Goal: Book appointment/travel/reservation

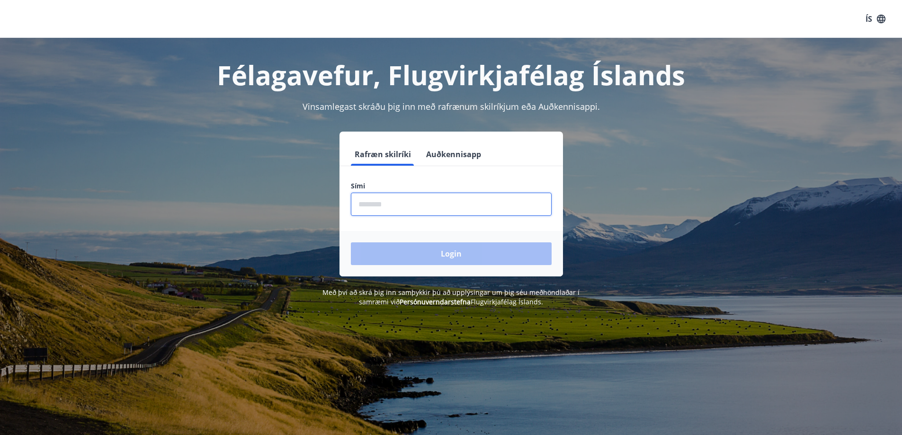
click at [441, 205] on input "phone" at bounding box center [451, 204] width 201 height 23
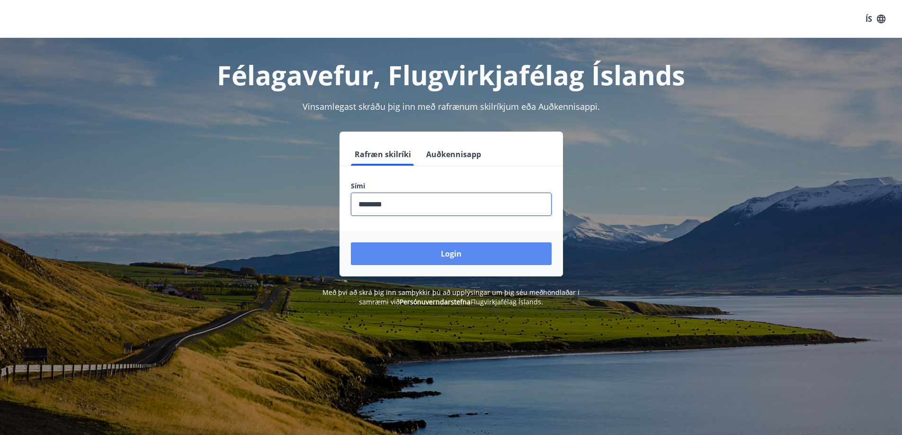
type input "********"
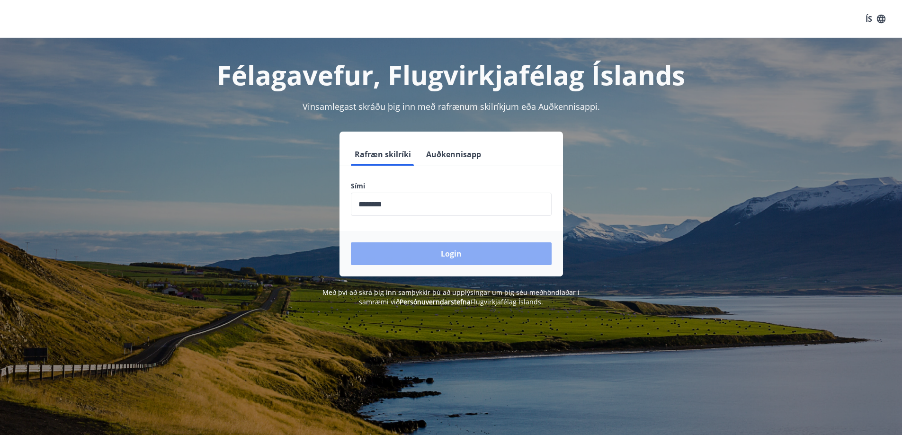
click at [452, 247] on button "Login" at bounding box center [451, 253] width 201 height 23
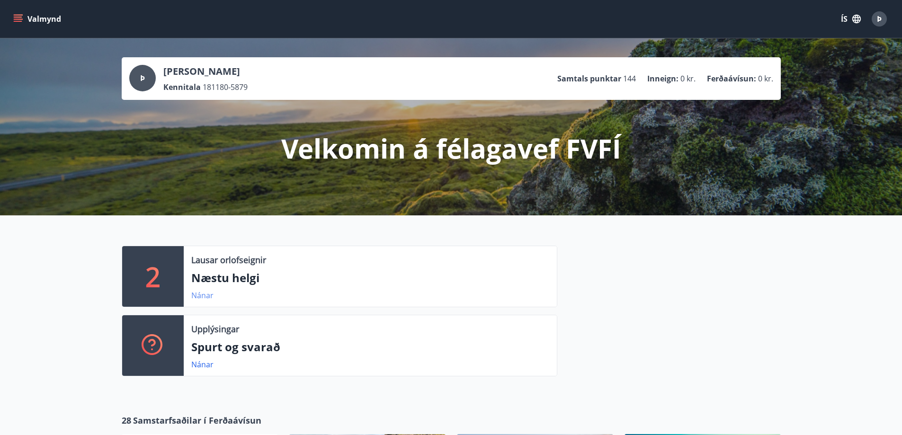
click at [196, 296] on link "Nánar" at bounding box center [202, 295] width 22 height 10
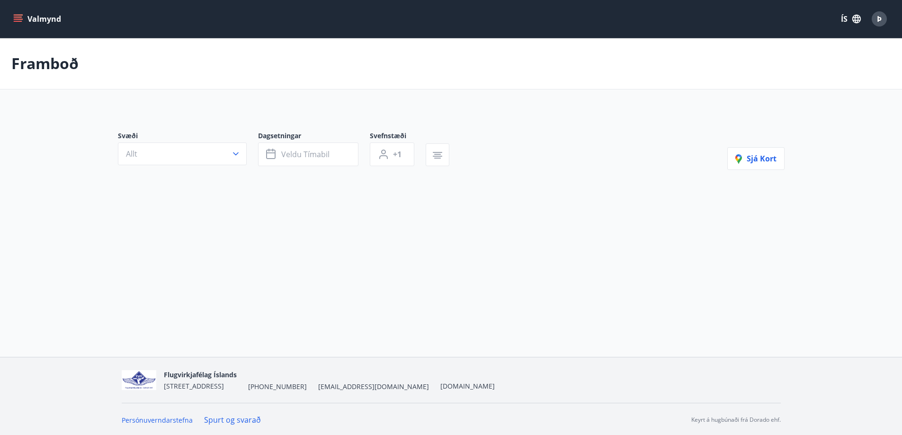
type input "*"
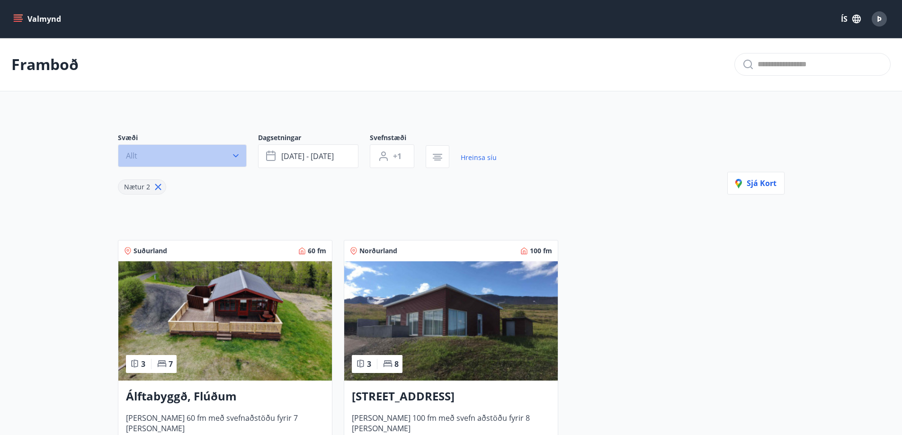
click at [236, 160] on icon "button" at bounding box center [235, 155] width 9 height 9
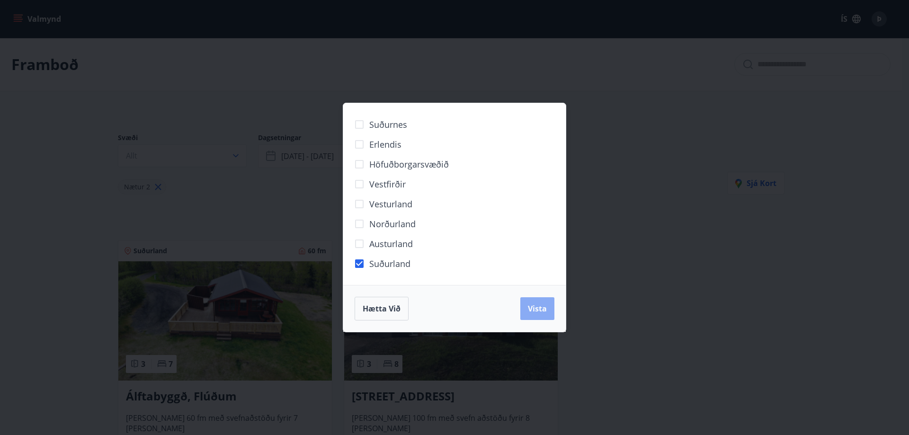
click at [540, 306] on span "Vista" at bounding box center [537, 308] width 19 height 10
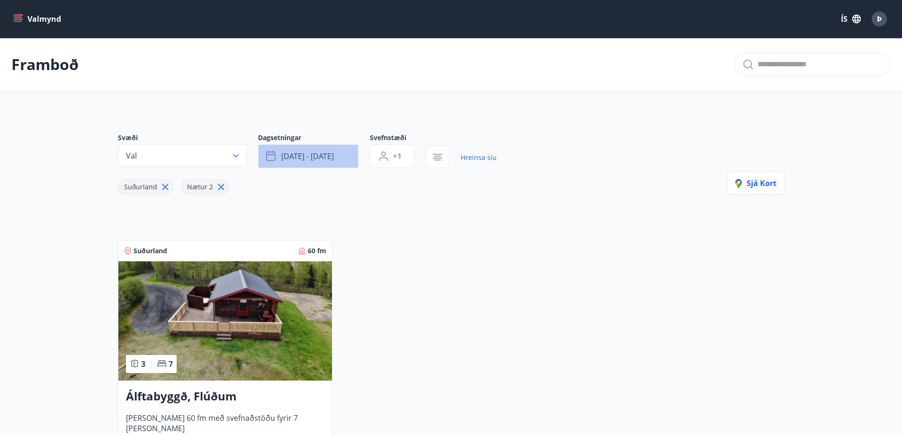
click at [304, 161] on span "sep 12 - sep 15" at bounding box center [307, 156] width 53 height 10
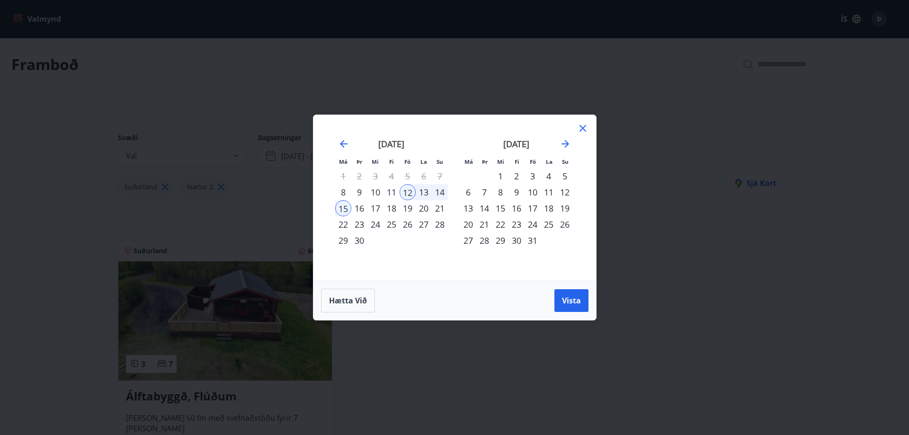
click at [393, 210] on div "18" at bounding box center [391, 208] width 16 height 16
click at [359, 241] on div "30" at bounding box center [359, 240] width 16 height 16
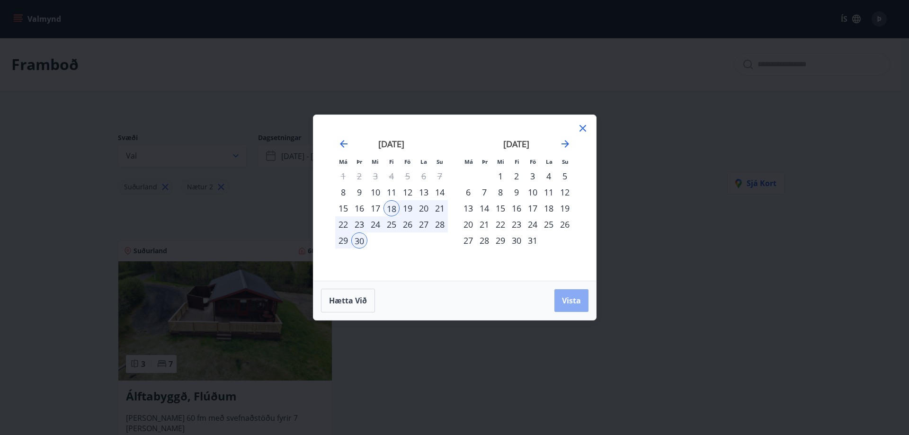
click at [572, 305] on span "Vista" at bounding box center [571, 300] width 19 height 10
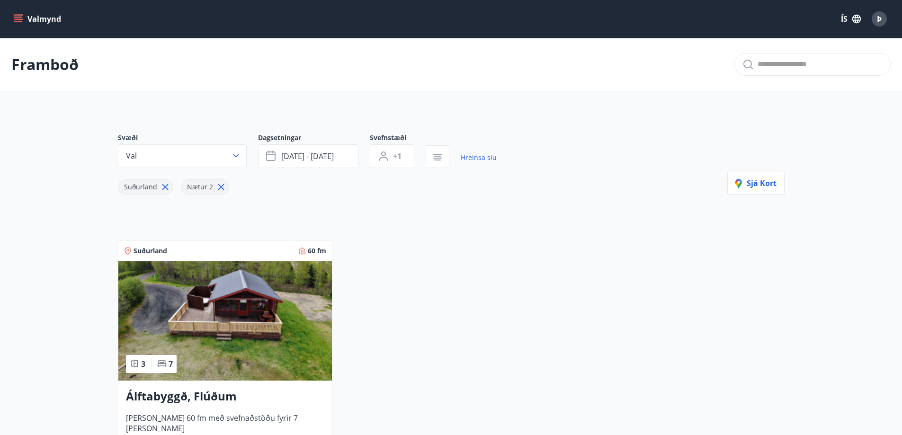
click at [21, 22] on icon "menu" at bounding box center [18, 21] width 9 height 1
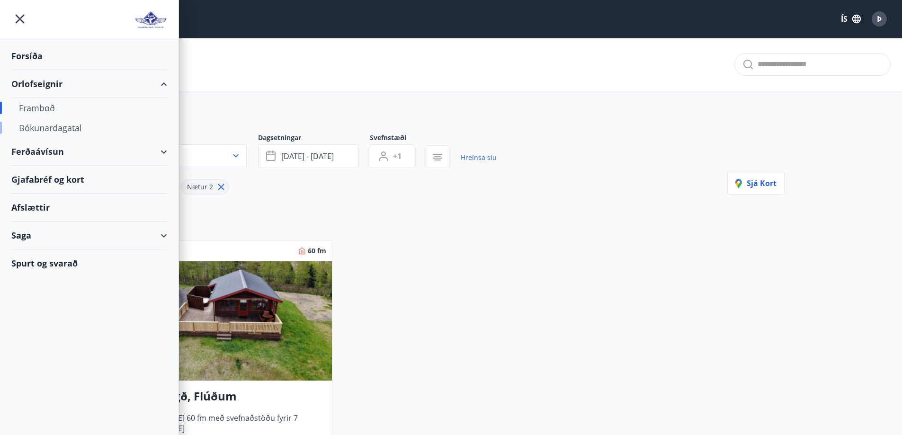
click at [65, 125] on div "Bókunardagatal" at bounding box center [89, 128] width 141 height 20
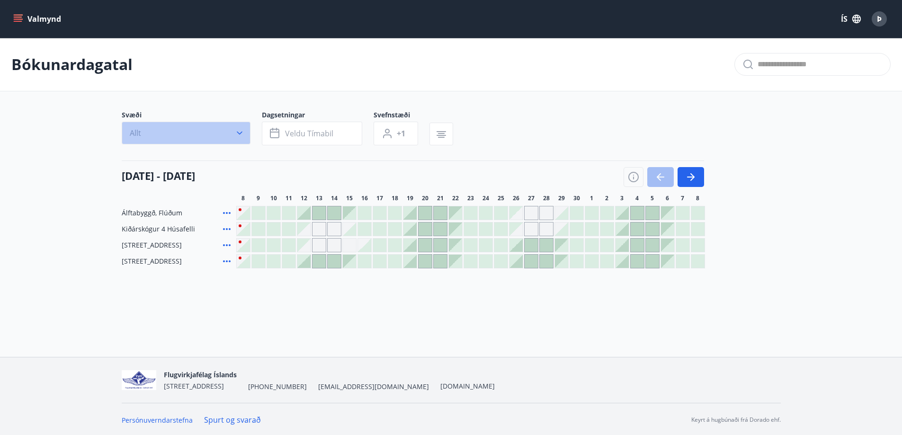
click at [243, 129] on icon "button" at bounding box center [239, 132] width 9 height 9
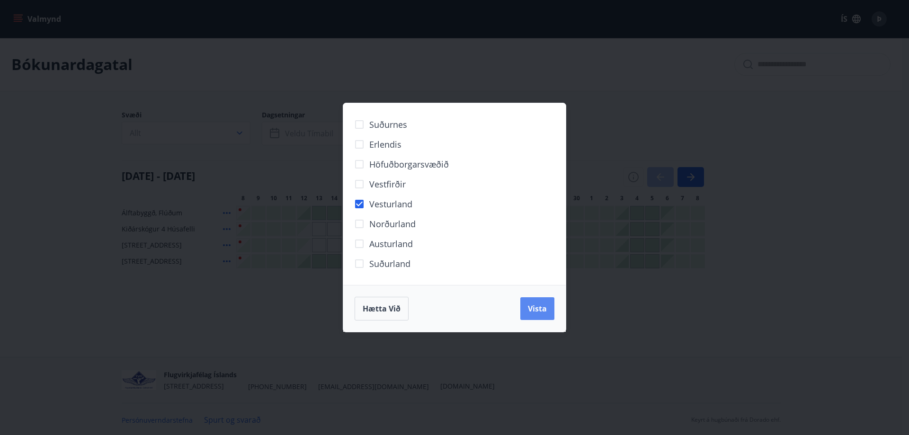
click at [545, 312] on span "Vista" at bounding box center [537, 308] width 19 height 10
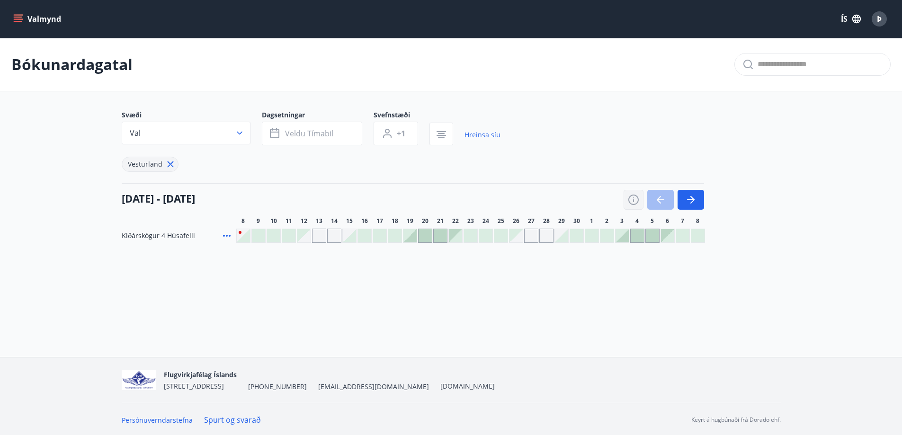
click at [632, 195] on icon "button" at bounding box center [633, 199] width 11 height 11
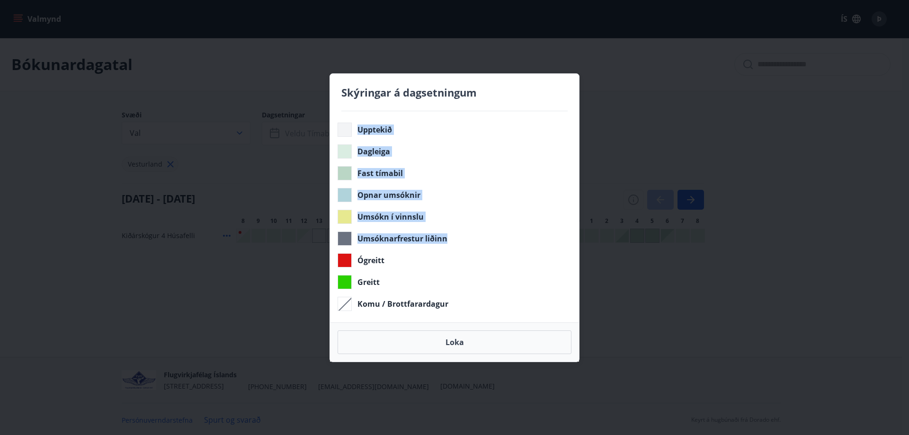
drag, startPoint x: 511, startPoint y: 80, endPoint x: 676, endPoint y: 235, distance: 226.0
click at [676, 235] on div "Skýringar á dagsetningum Upptekið Dagleiga Fast tímabil Opnar umsóknir Umsókn í…" at bounding box center [454, 217] width 909 height 435
click at [467, 185] on div "Upptekið Dagleiga Fast tímabil Opnar umsóknir Umsókn í vinnslu Umsóknarfrestur …" at bounding box center [454, 216] width 249 height 211
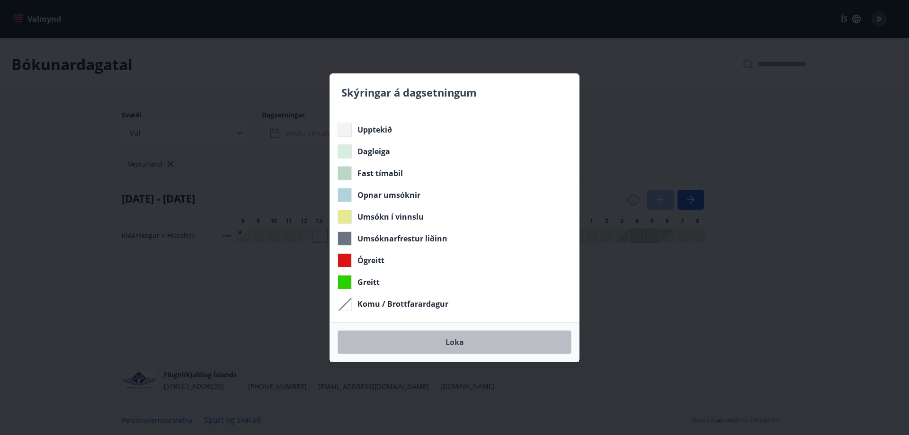
click at [475, 347] on button "Loka" at bounding box center [454, 342] width 234 height 24
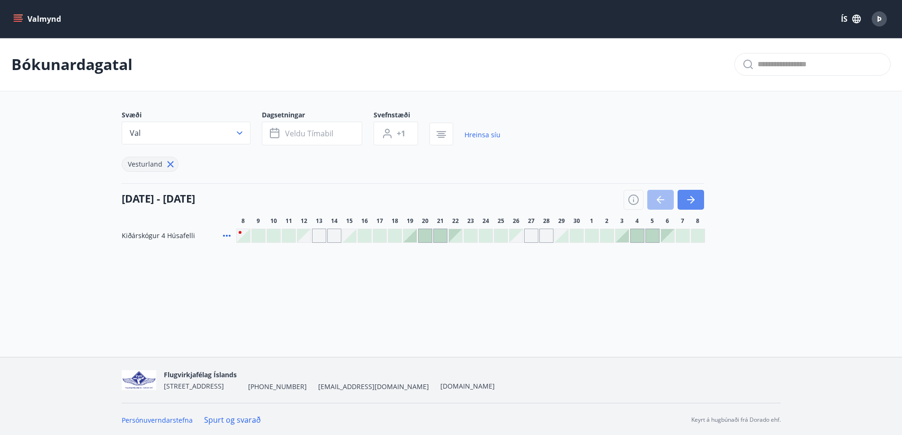
click at [692, 199] on icon "button" at bounding box center [691, 199] width 8 height 1
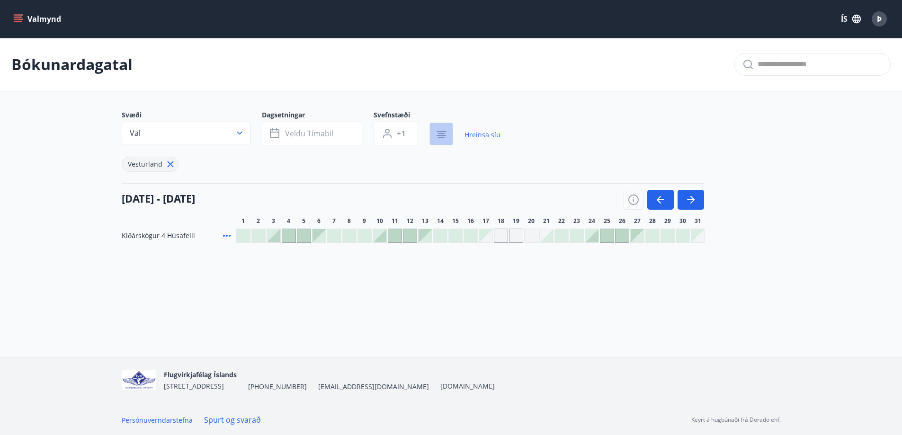
click at [441, 136] on icon "button" at bounding box center [440, 134] width 11 height 11
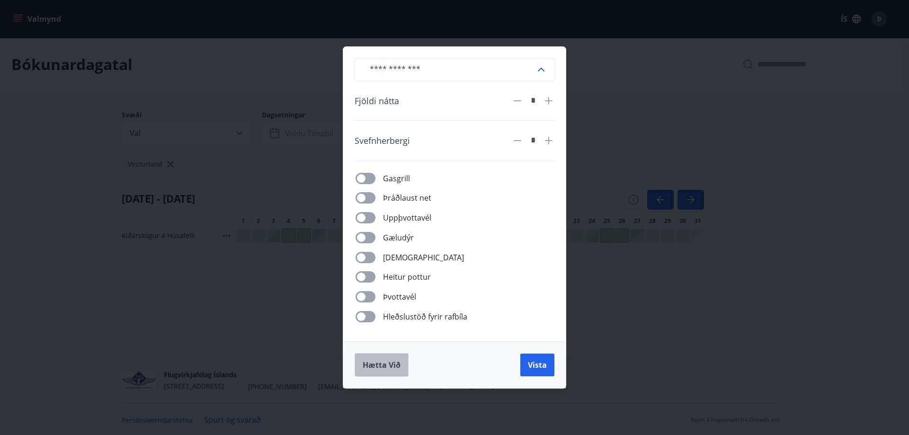
click at [378, 364] on span "Hætta við" at bounding box center [382, 365] width 38 height 10
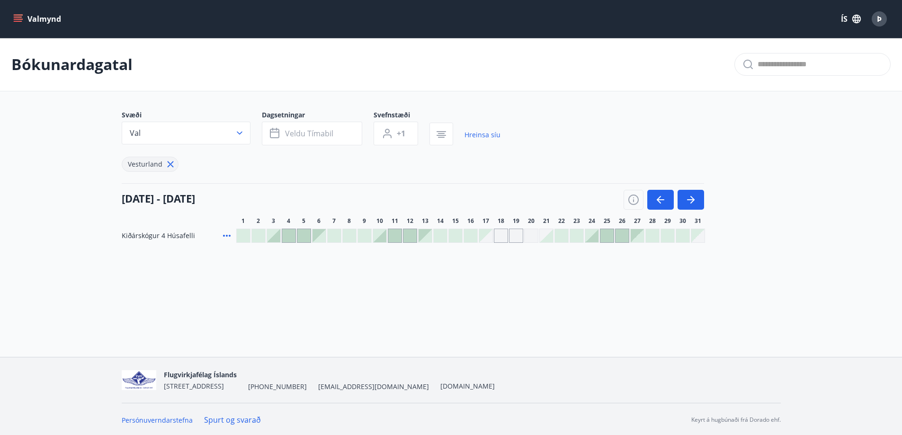
click at [19, 18] on icon "menu" at bounding box center [17, 18] width 9 height 9
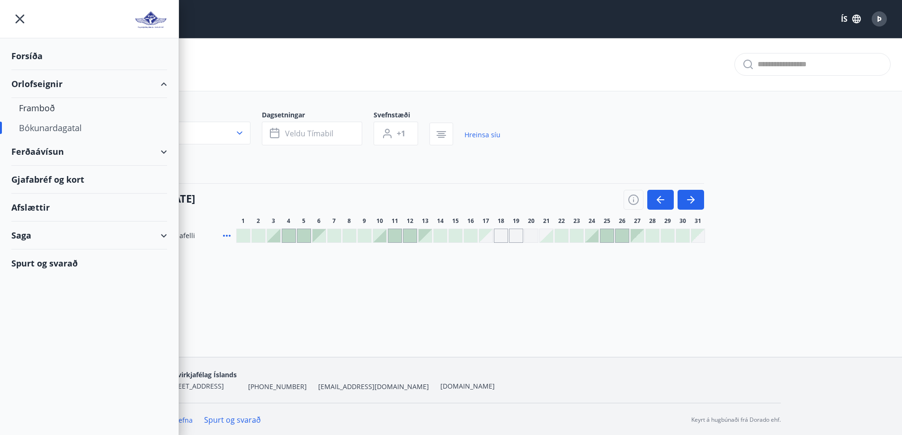
click at [305, 61] on div "Bókunardagatal" at bounding box center [451, 64] width 902 height 53
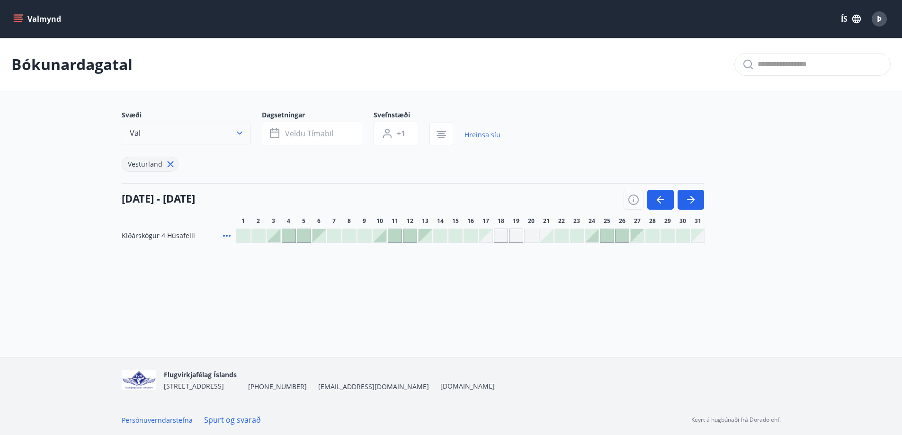
click at [238, 136] on icon "button" at bounding box center [239, 132] width 9 height 9
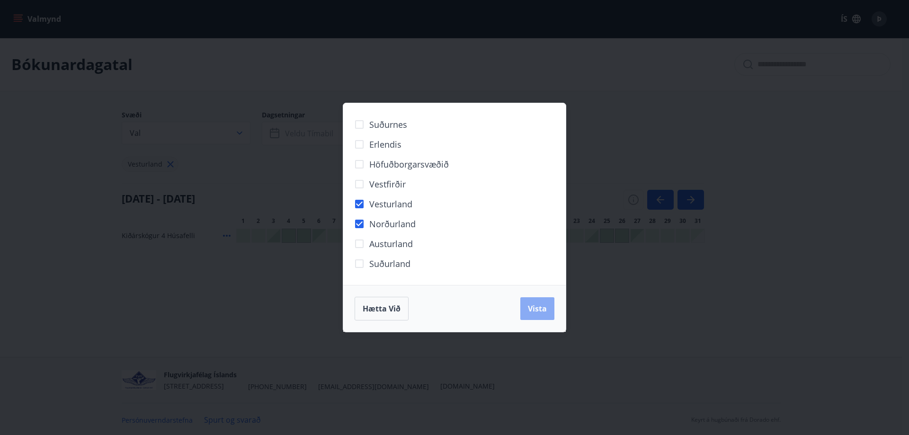
click at [538, 310] on span "Vista" at bounding box center [537, 308] width 19 height 10
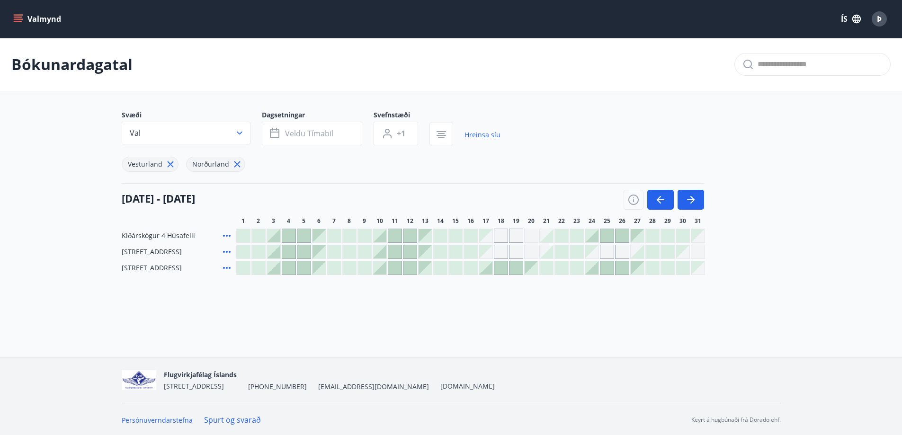
scroll to position [1, 0]
click at [655, 203] on icon "button" at bounding box center [660, 198] width 11 height 11
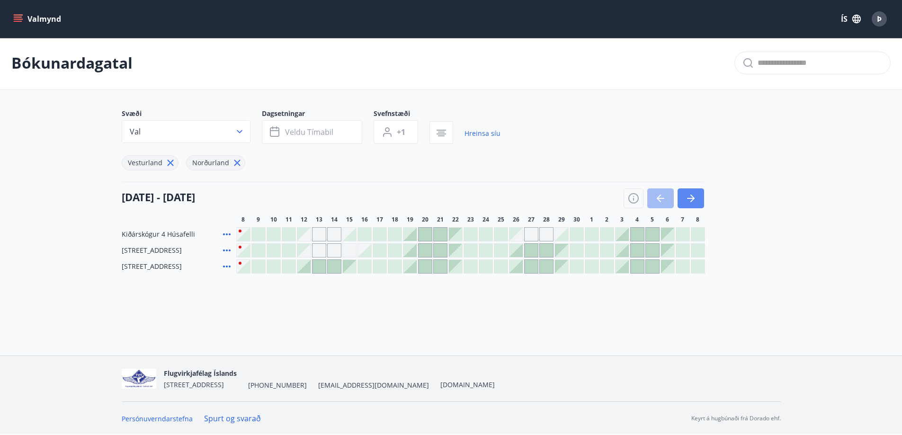
click at [693, 198] on icon "button" at bounding box center [692, 199] width 4 height 8
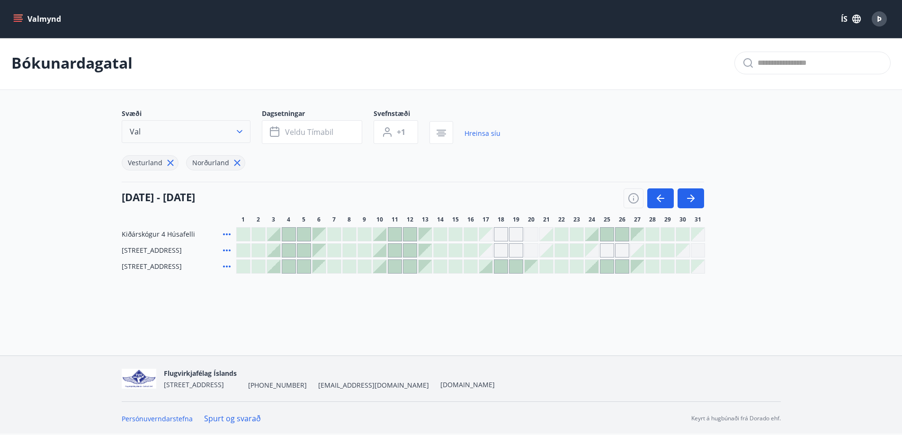
click at [243, 133] on icon "button" at bounding box center [239, 131] width 9 height 9
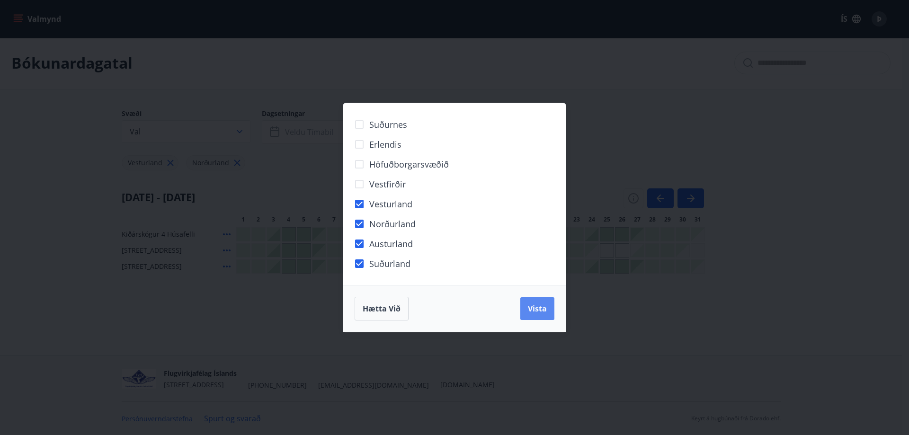
click at [532, 306] on span "Vista" at bounding box center [537, 308] width 19 height 10
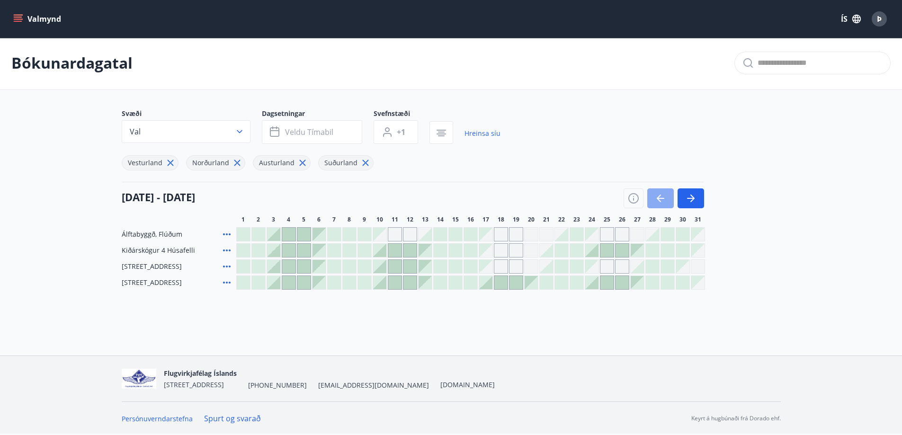
click at [668, 196] on button "button" at bounding box center [660, 198] width 27 height 20
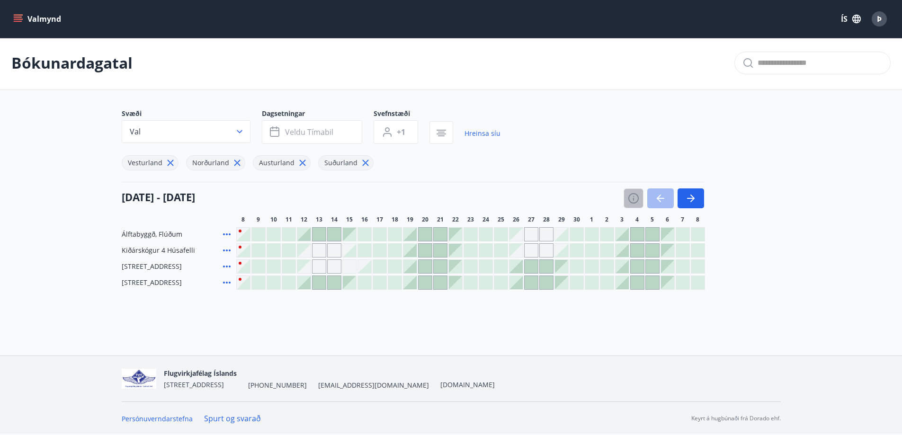
click at [633, 197] on icon "button" at bounding box center [633, 198] width 11 height 11
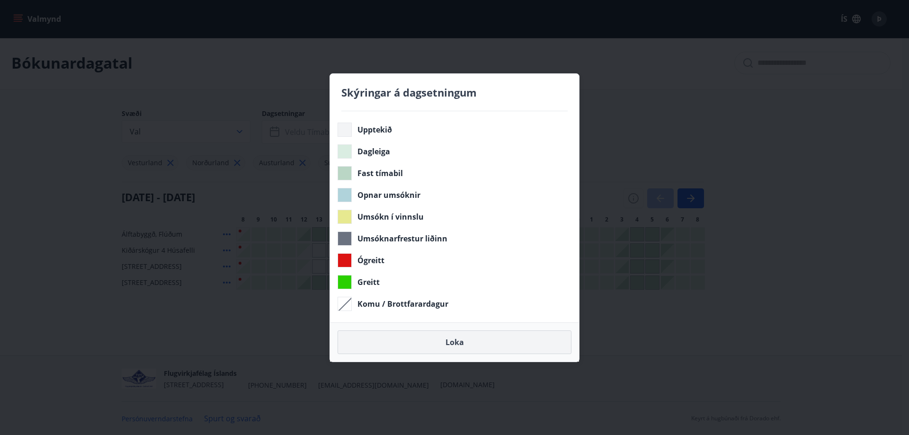
click at [391, 346] on button "Loka" at bounding box center [454, 342] width 234 height 24
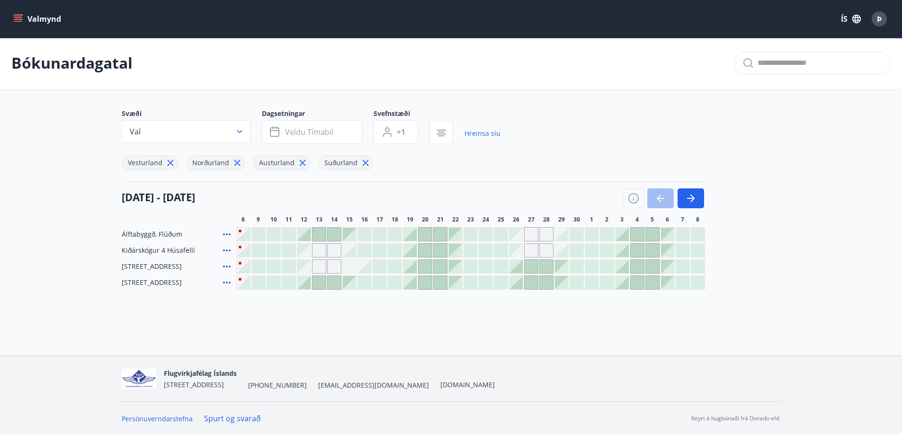
click at [664, 203] on div at bounding box center [663, 198] width 80 height 20
click at [233, 422] on link "Spurt og svarað" at bounding box center [232, 418] width 57 height 10
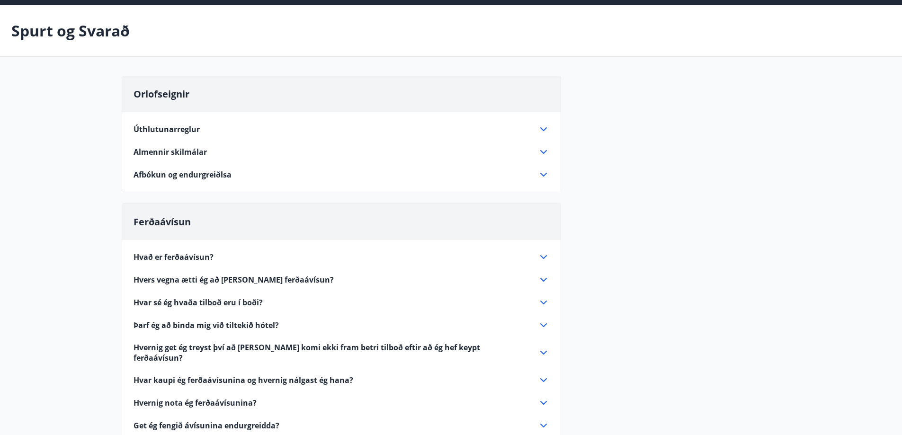
scroll to position [47, 0]
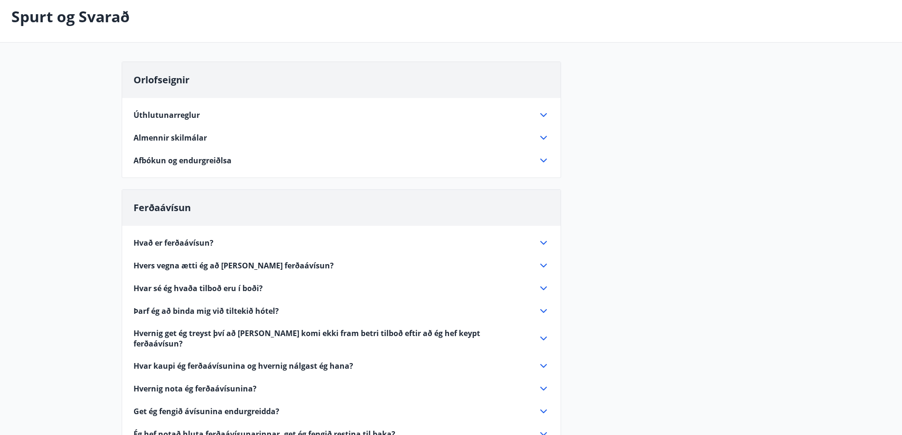
click at [543, 114] on icon at bounding box center [543, 114] width 11 height 11
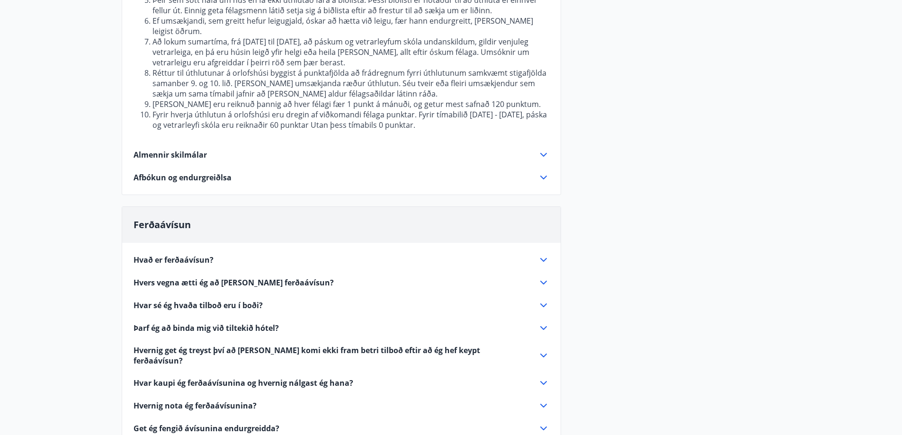
scroll to position [284, 0]
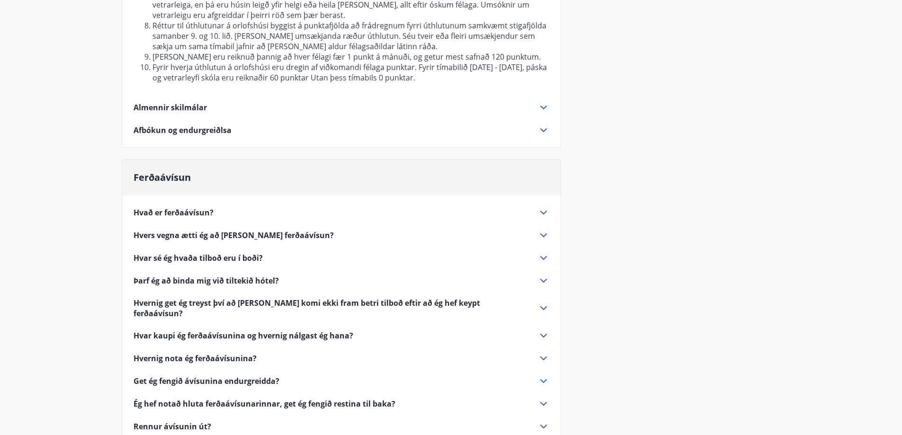
click at [543, 211] on icon at bounding box center [543, 213] width 7 height 4
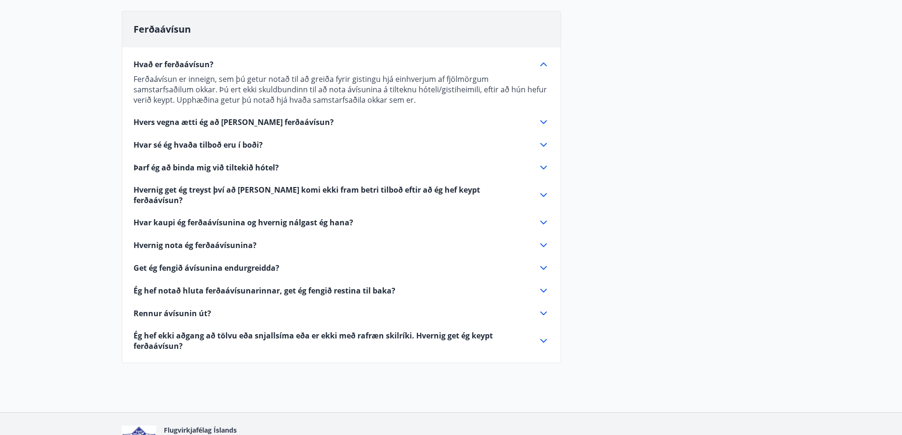
scroll to position [0, 0]
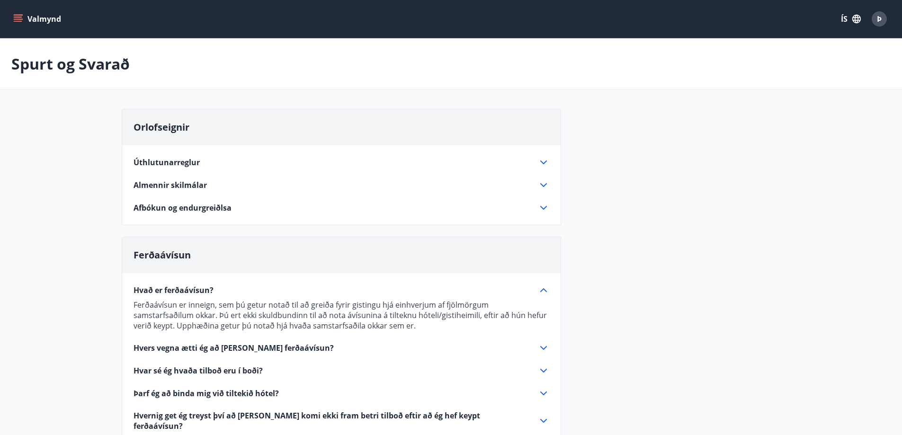
click at [20, 21] on icon "menu" at bounding box center [18, 21] width 9 height 1
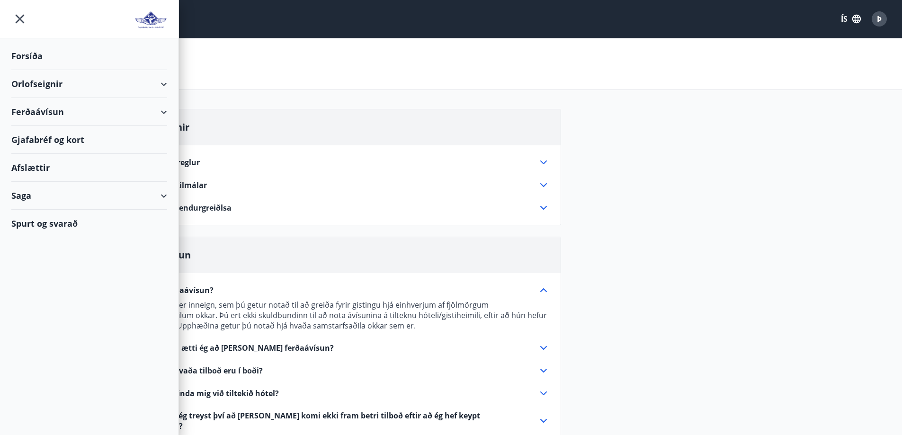
click at [883, 21] on div "Þ" at bounding box center [878, 18] width 15 height 15
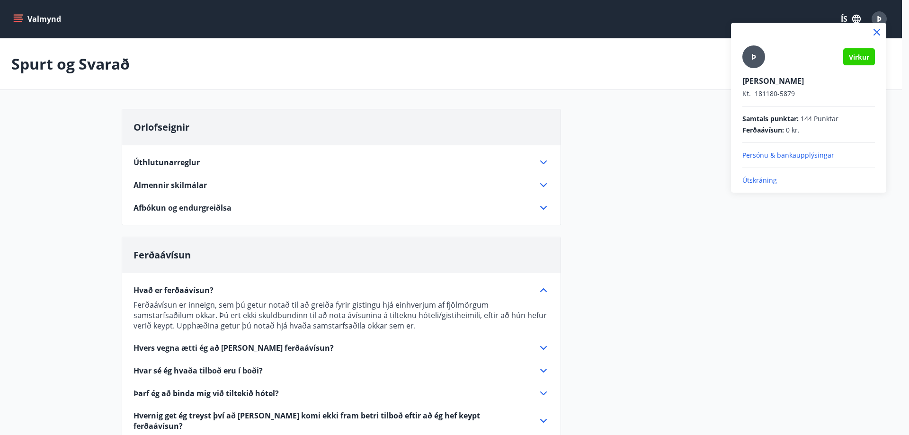
click at [878, 33] on icon at bounding box center [876, 32] width 7 height 7
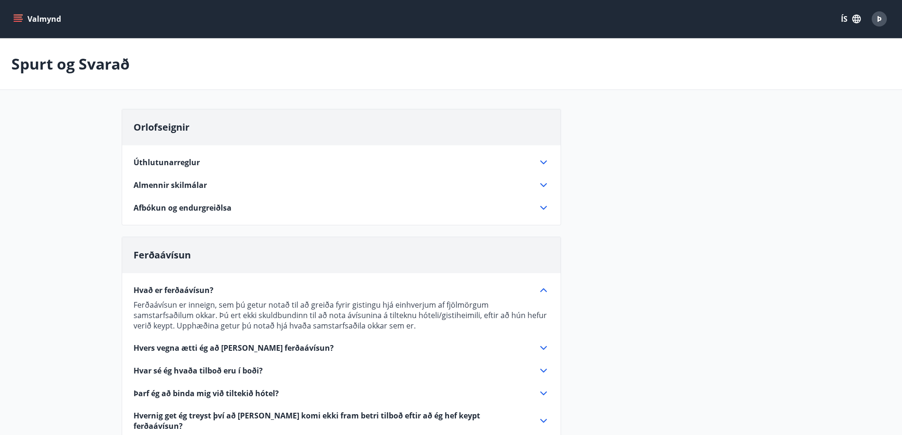
click at [24, 19] on button "Valmynd" at bounding box center [37, 18] width 53 height 17
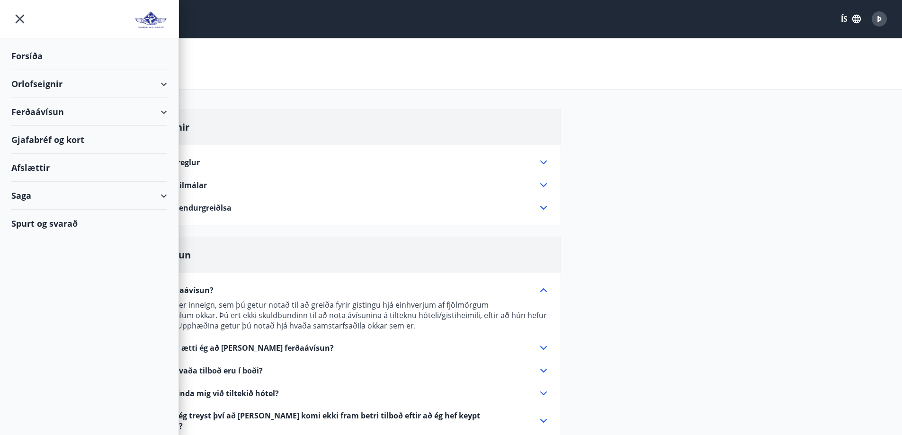
click at [392, 18] on div "Valmynd ÍS Þ" at bounding box center [450, 19] width 879 height 23
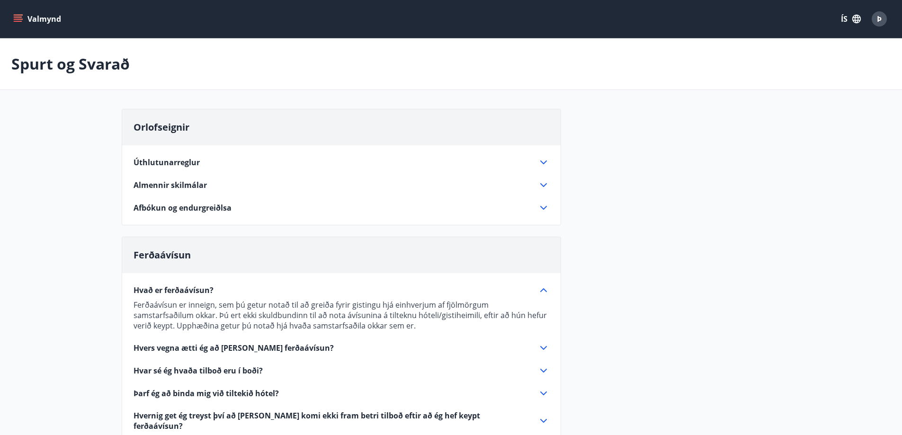
click at [52, 67] on p "Spurt og Svarað" at bounding box center [70, 63] width 118 height 21
click at [21, 19] on icon "menu" at bounding box center [19, 18] width 10 height 1
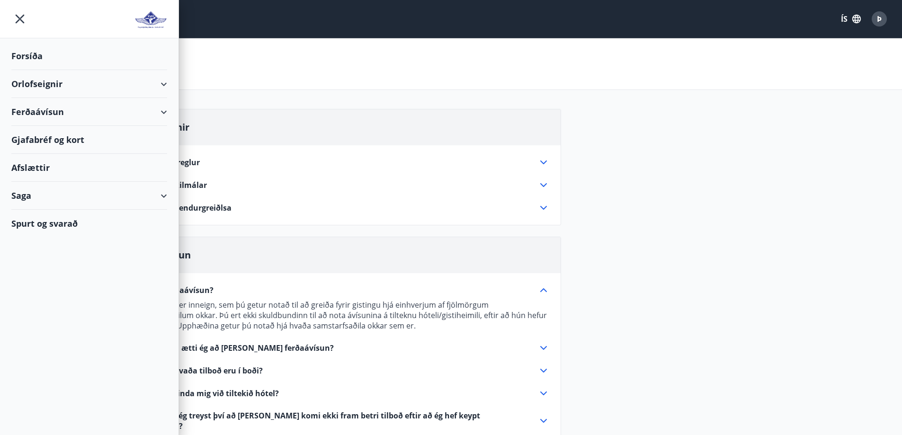
click at [154, 80] on div "Orlofseignir" at bounding box center [89, 84] width 156 height 28
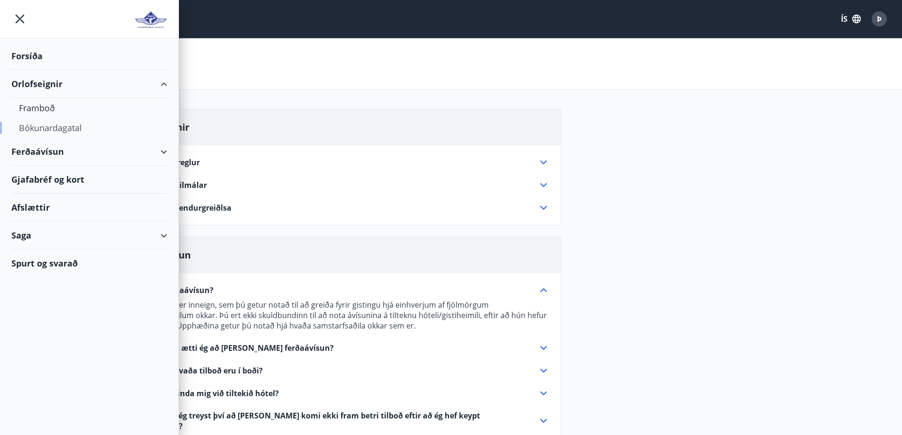
click at [81, 127] on div "Bókunardagatal" at bounding box center [89, 128] width 141 height 20
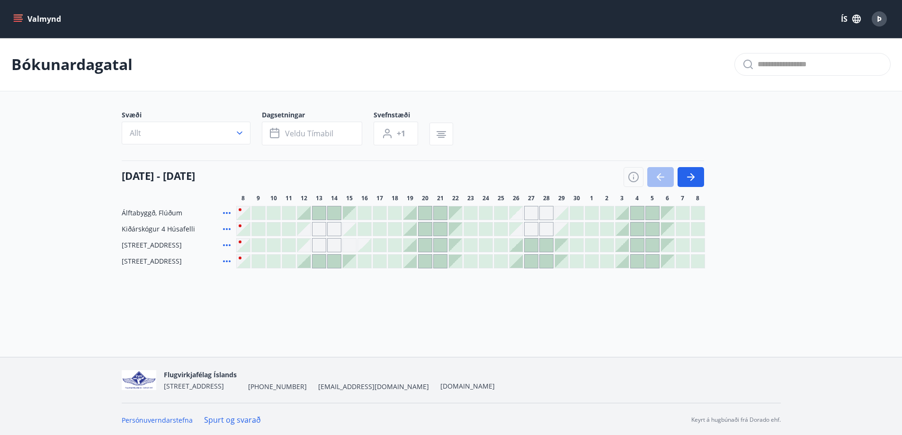
click at [413, 218] on div at bounding box center [409, 212] width 13 height 13
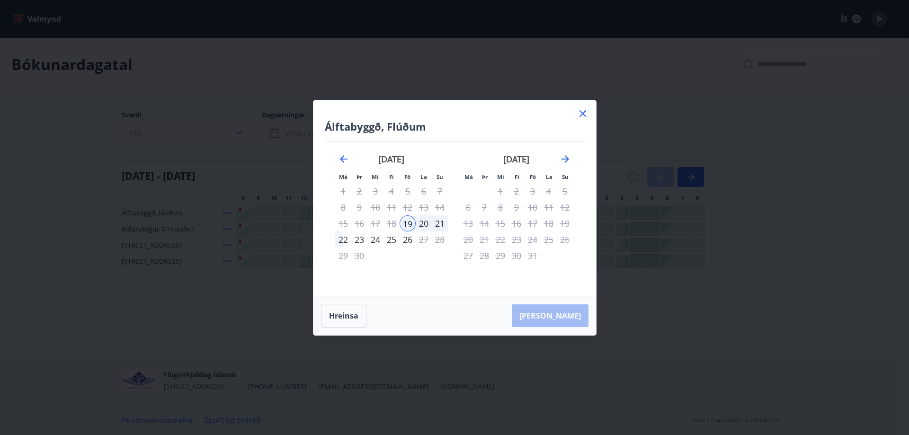
click at [437, 224] on div "21" at bounding box center [440, 223] width 16 height 16
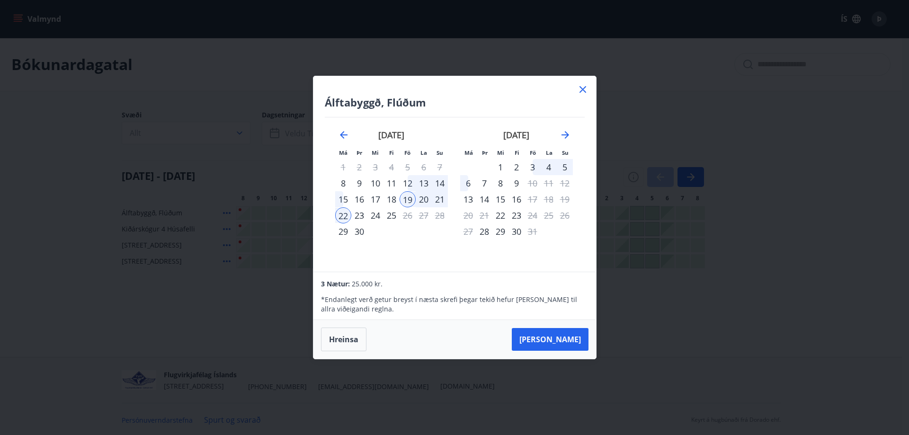
click at [358, 215] on div "23" at bounding box center [359, 215] width 16 height 16
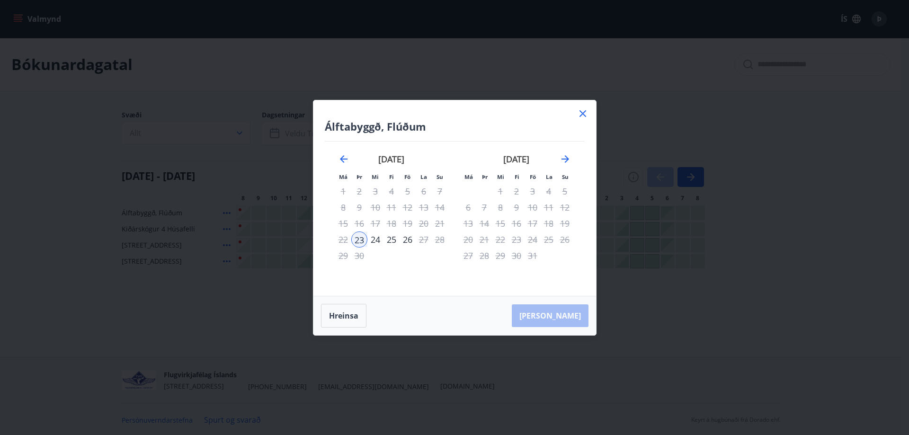
click at [374, 242] on div "24" at bounding box center [375, 239] width 16 height 16
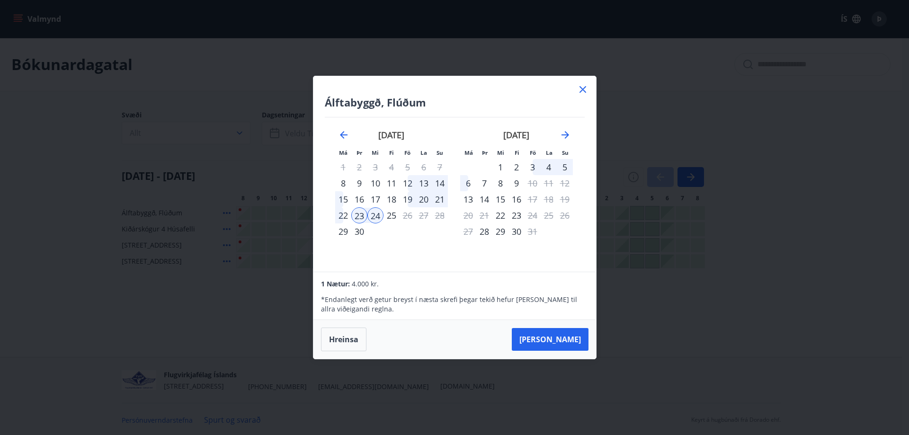
click at [409, 199] on div "19" at bounding box center [407, 199] width 16 height 16
click at [440, 200] on div "21" at bounding box center [440, 199] width 16 height 16
click at [408, 179] on div "12" at bounding box center [407, 183] width 16 height 16
click at [422, 182] on div "13" at bounding box center [424, 183] width 16 height 16
click at [394, 202] on div "18" at bounding box center [391, 199] width 16 height 16
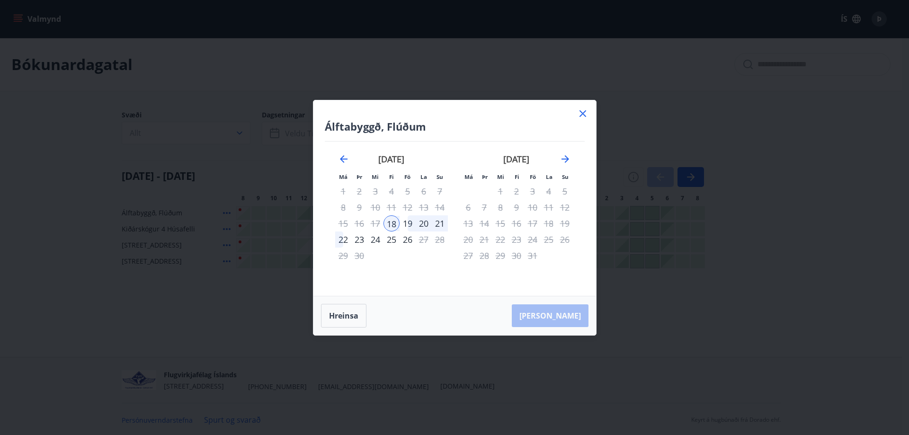
click at [391, 240] on div "25" at bounding box center [391, 239] width 16 height 16
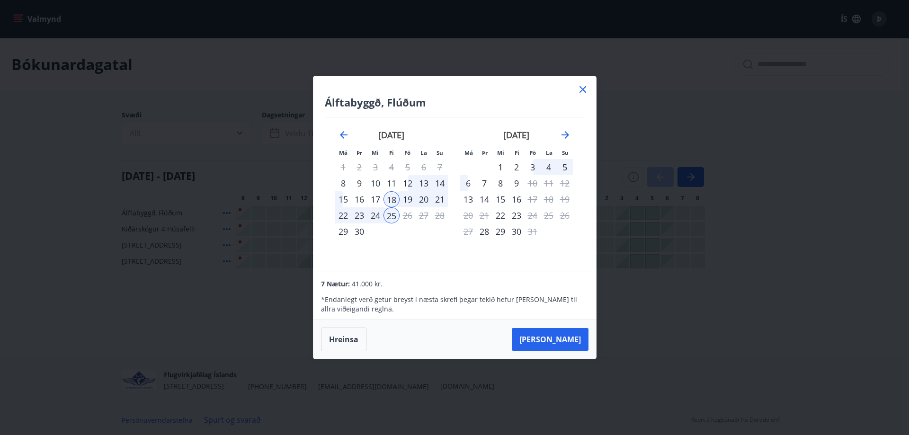
click at [390, 214] on div "25" at bounding box center [391, 215] width 16 height 16
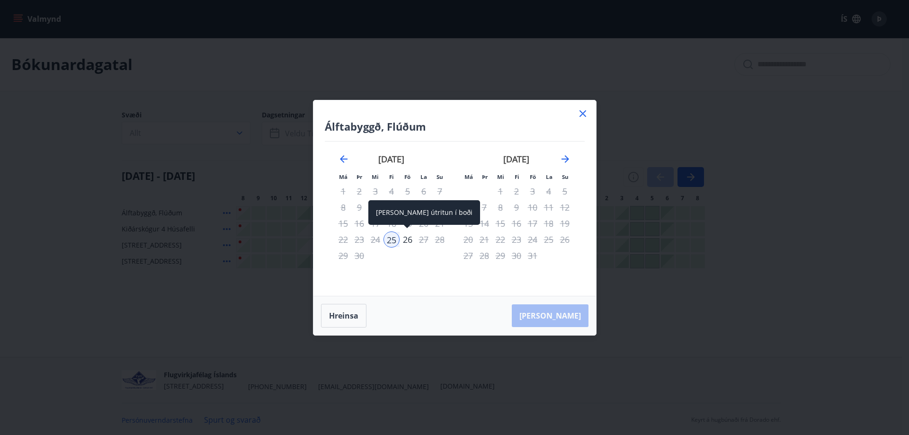
click at [406, 242] on div "26" at bounding box center [407, 239] width 16 height 16
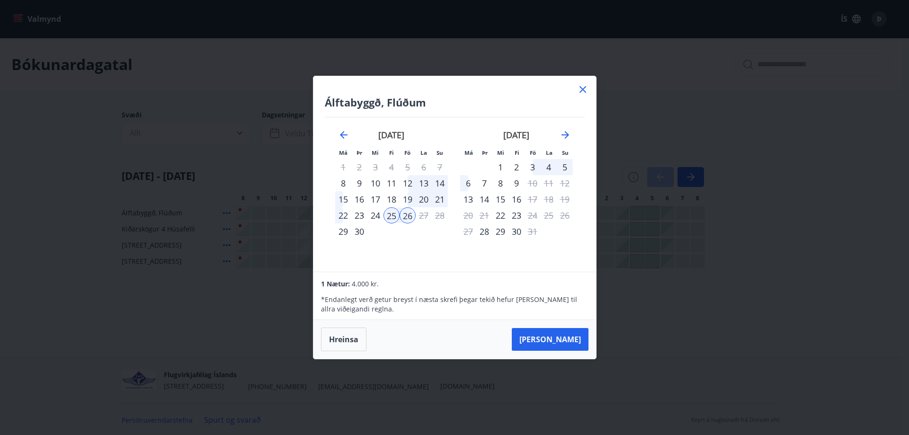
click at [584, 89] on icon at bounding box center [582, 89] width 11 height 11
